Goal: Information Seeking & Learning: Check status

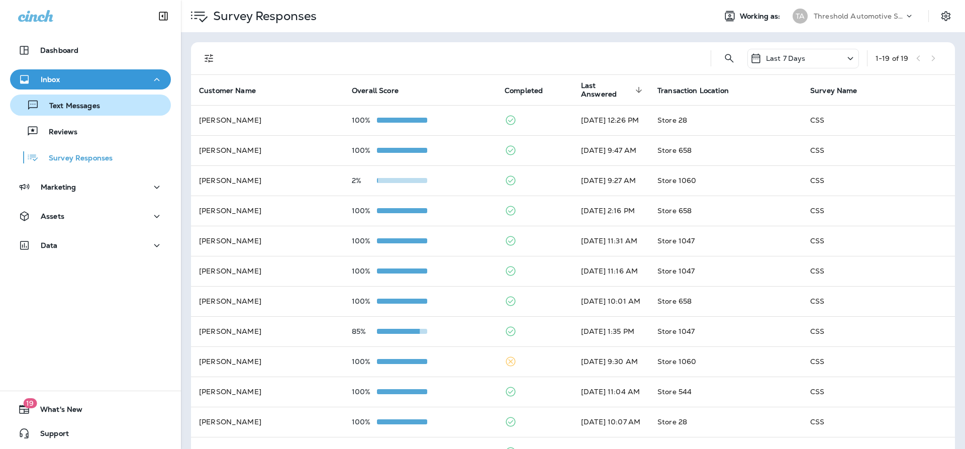
click at [90, 109] on p "Text Messages" at bounding box center [69, 107] width 61 height 10
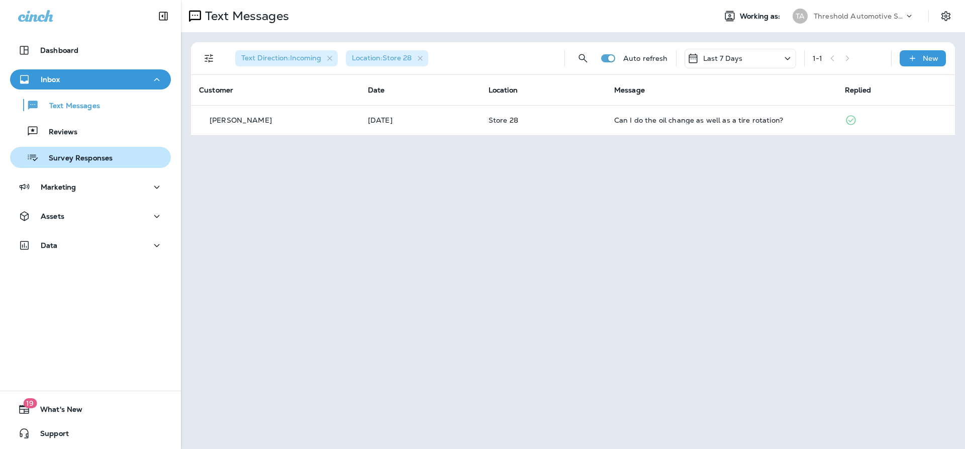
click at [76, 156] on p "Survey Responses" at bounding box center [76, 159] width 74 height 10
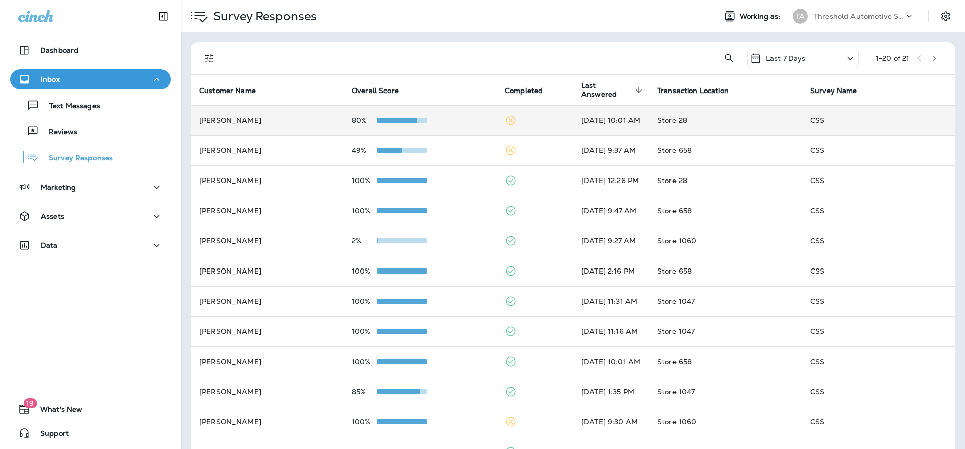
click at [446, 126] on td "80%" at bounding box center [420, 120] width 153 height 30
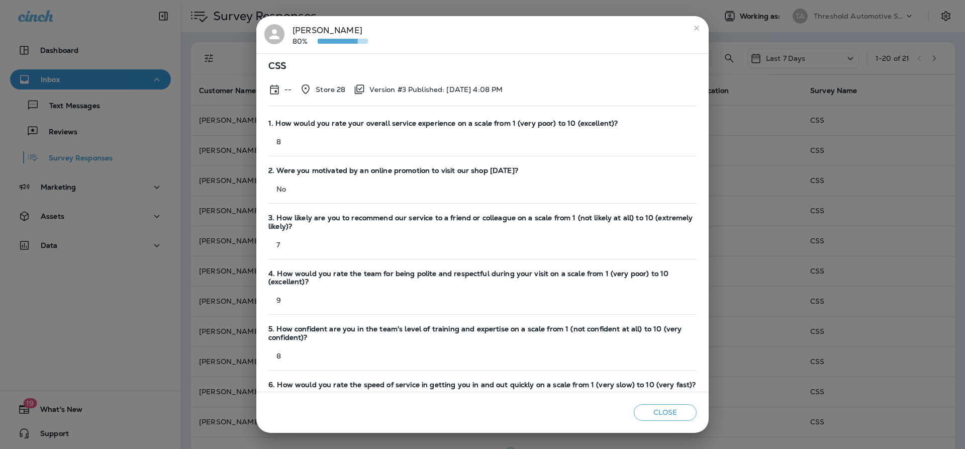
click at [694, 22] on button "close" at bounding box center [696, 28] width 16 height 16
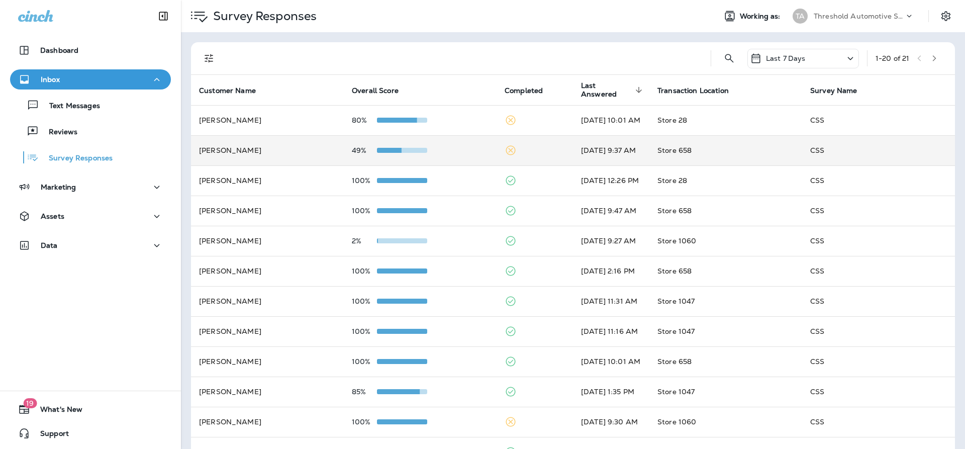
click at [474, 151] on div "49%" at bounding box center [420, 150] width 137 height 8
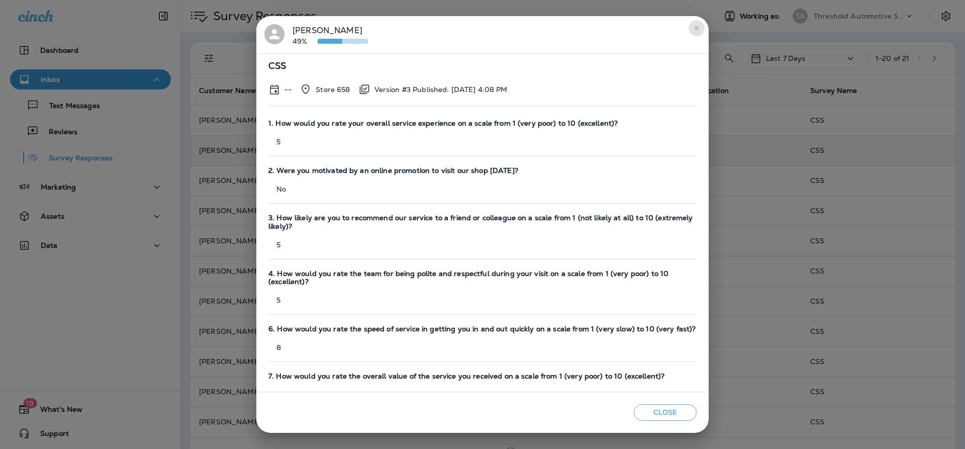
click at [699, 31] on icon "close" at bounding box center [696, 28] width 8 height 8
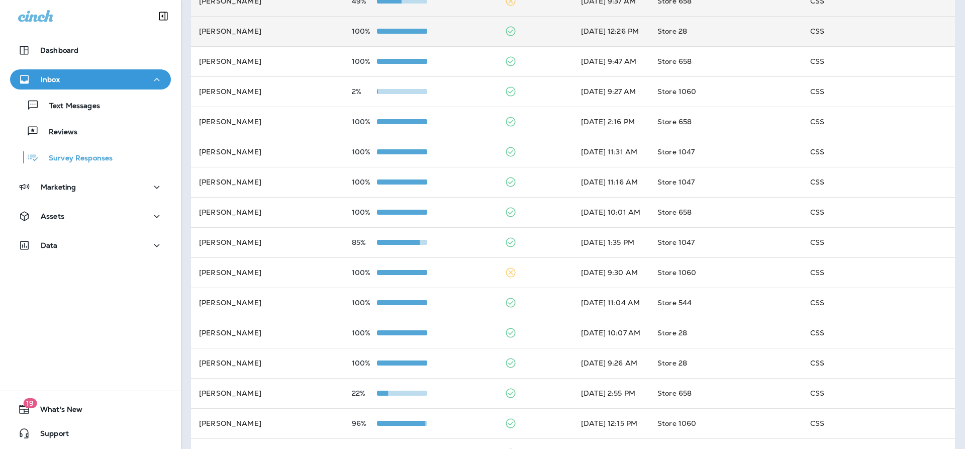
scroll to position [201, 0]
